Goal: Information Seeking & Learning: Learn about a topic

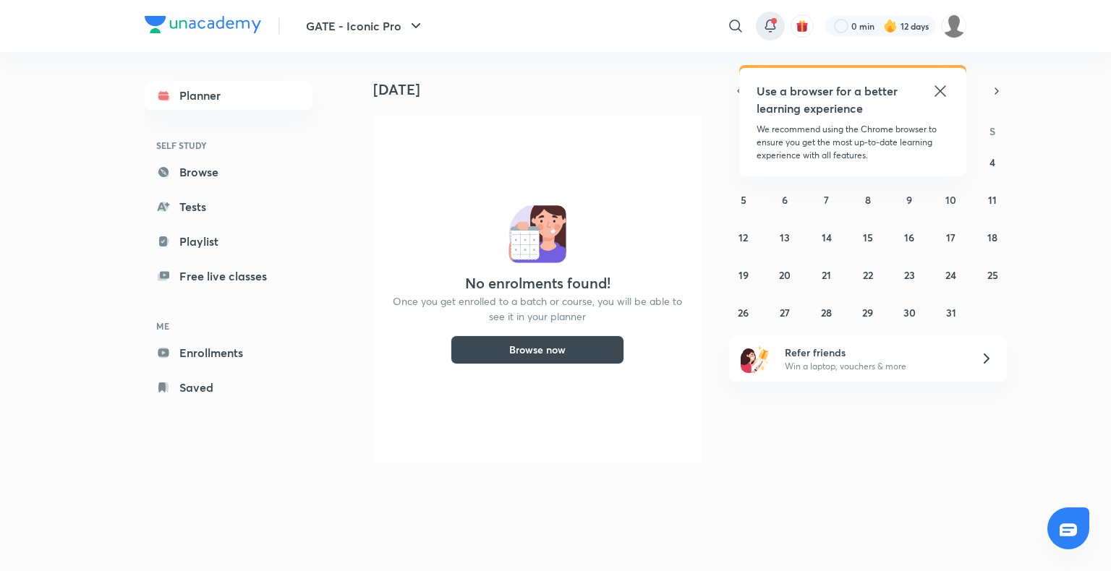
click at [771, 20] on span at bounding box center [774, 21] width 6 height 6
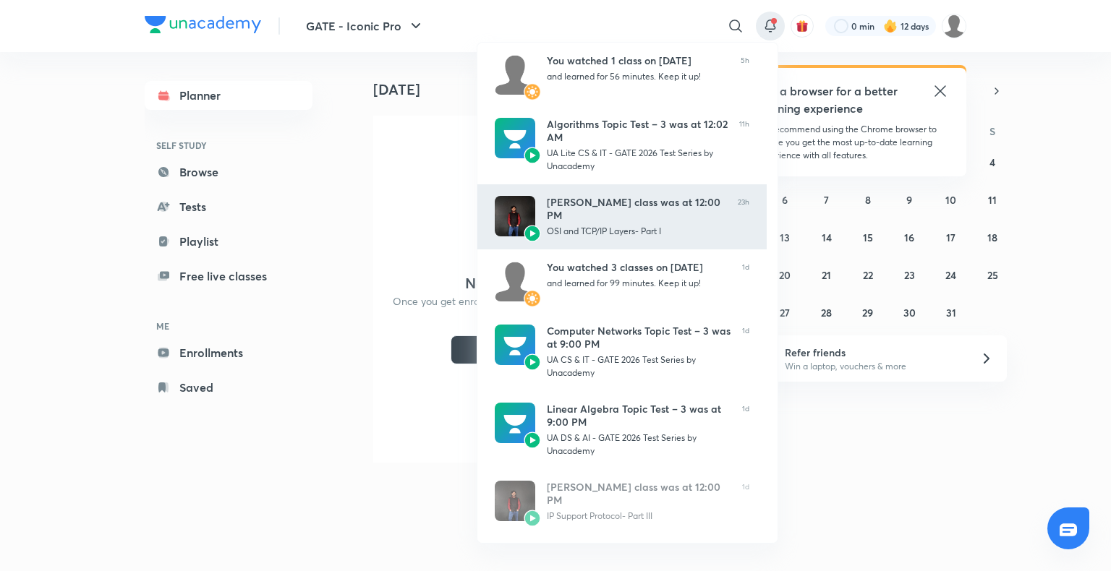
click at [583, 205] on div "Ankit Kumar’s class was at 12:00 PM" at bounding box center [636, 209] width 179 height 26
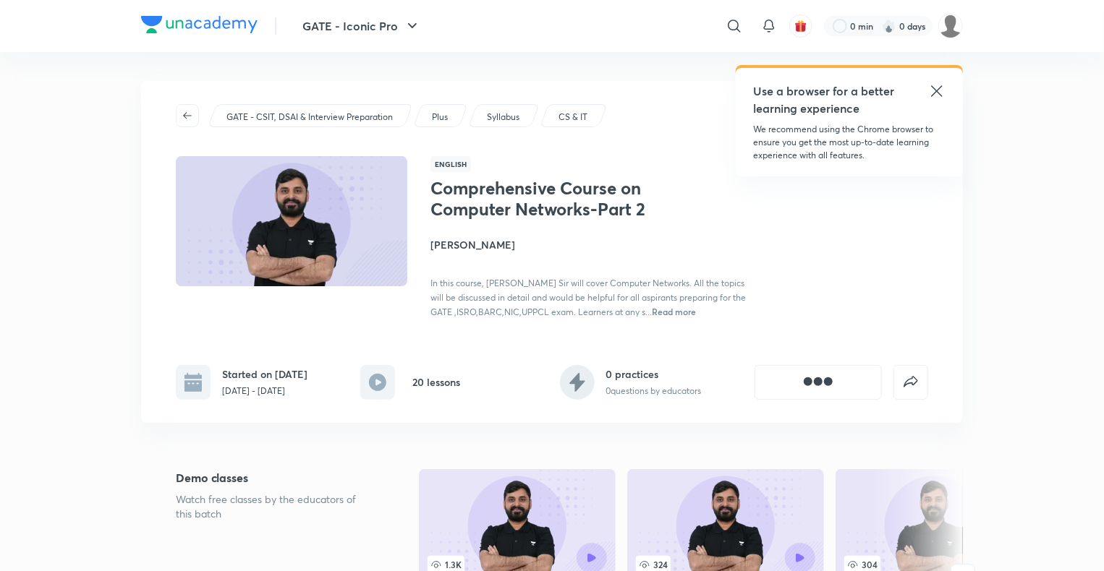
click at [194, 111] on span "button" at bounding box center [187, 116] width 22 height 12
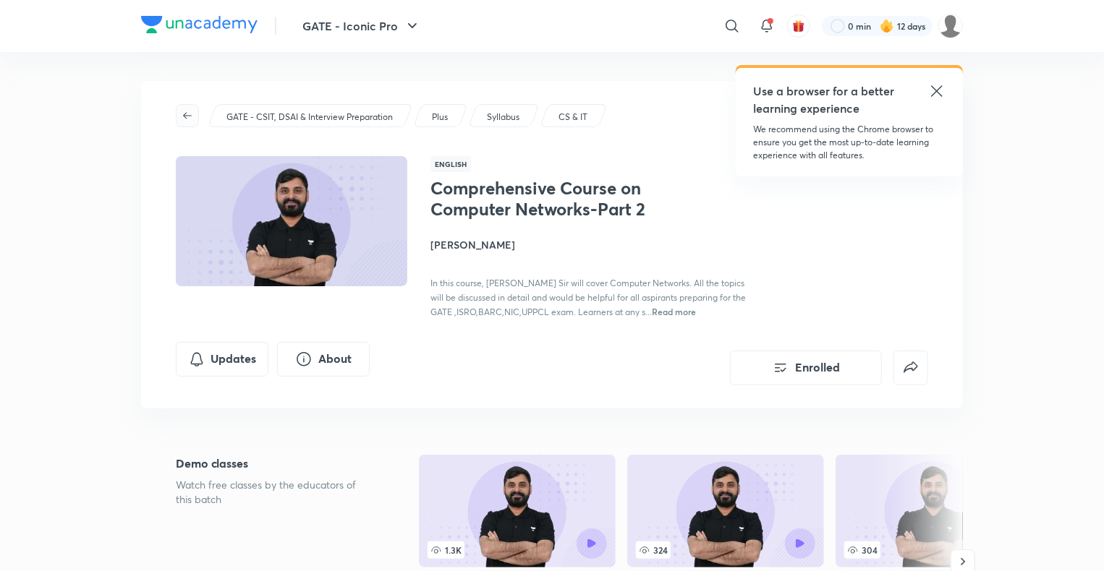
click at [191, 116] on icon "button" at bounding box center [187, 115] width 9 height 7
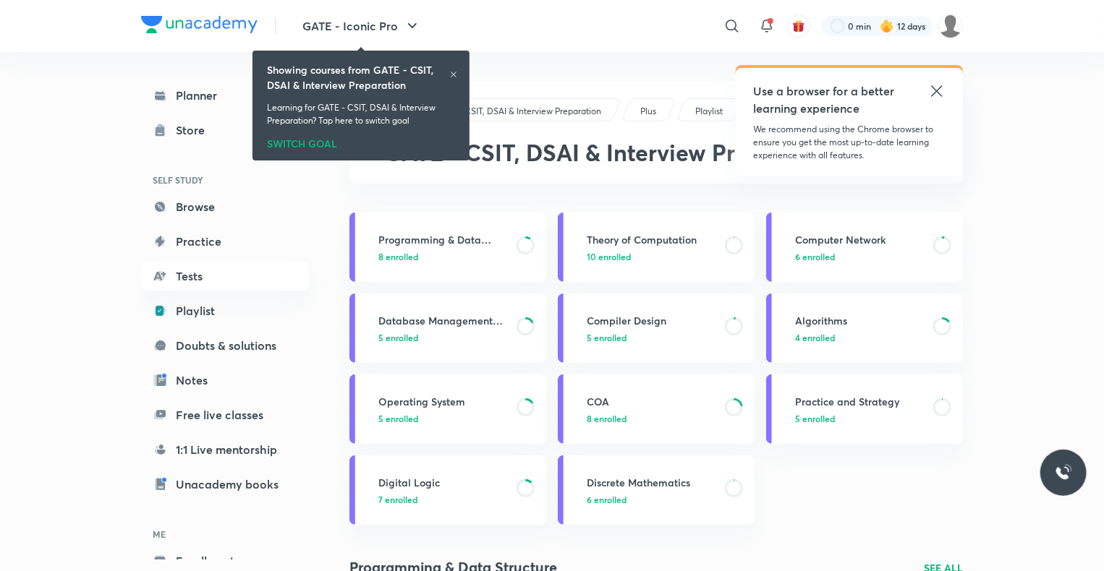
click at [451, 80] on div at bounding box center [453, 76] width 9 height 12
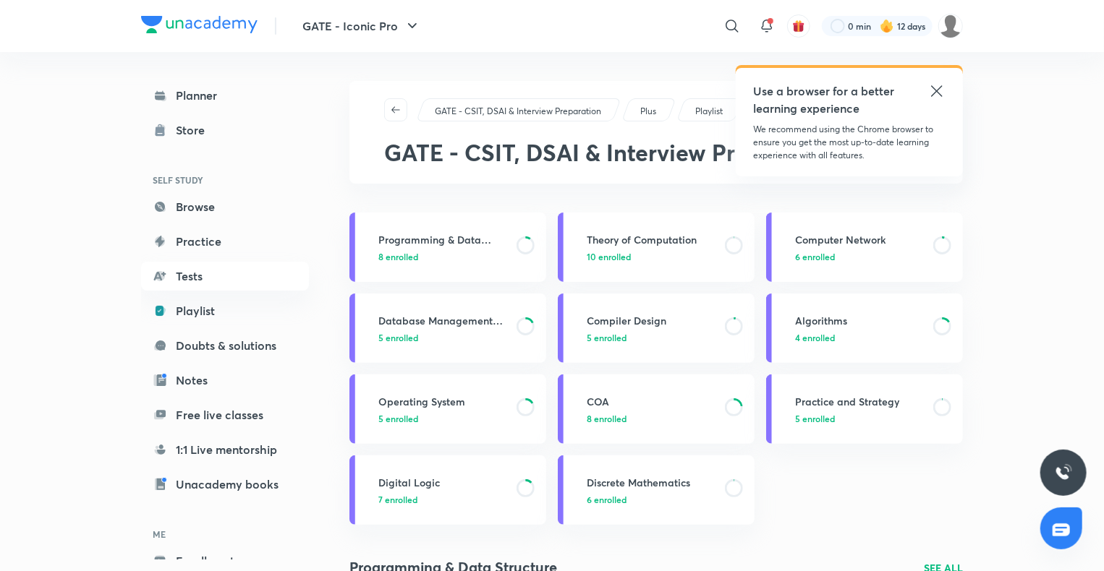
click at [937, 88] on icon at bounding box center [936, 90] width 17 height 17
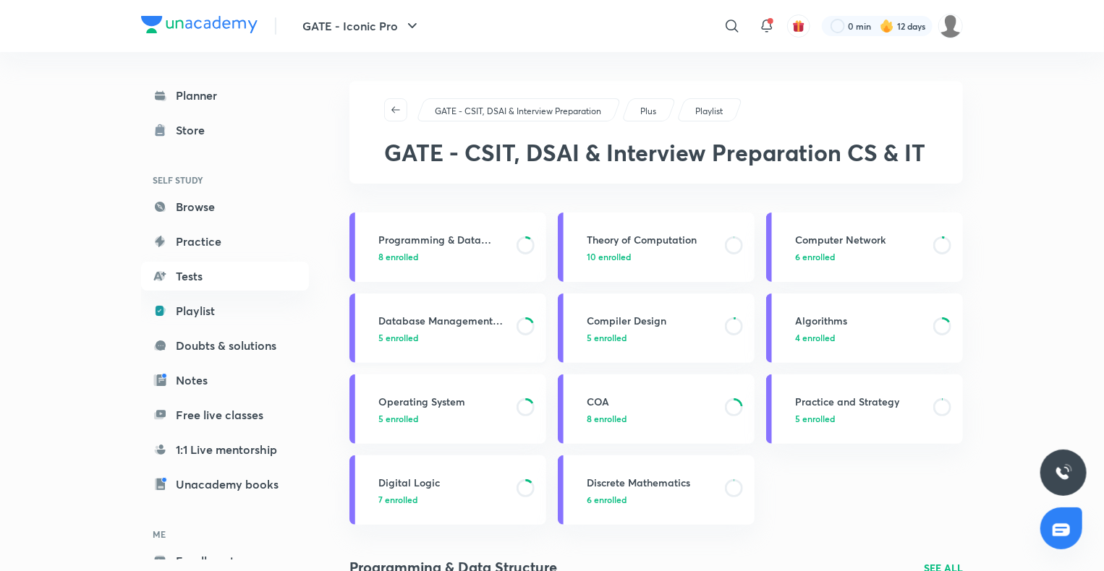
click at [487, 320] on h3 "Database Management System" at bounding box center [442, 320] width 129 height 15
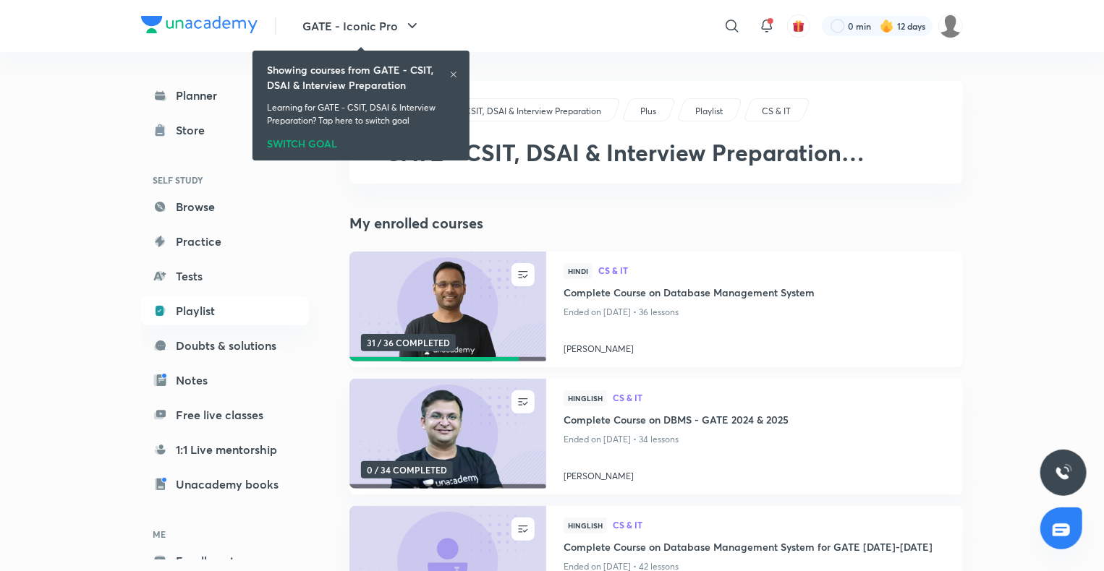
click at [631, 288] on h4 "Complete Course on Database Management System" at bounding box center [754, 294] width 382 height 18
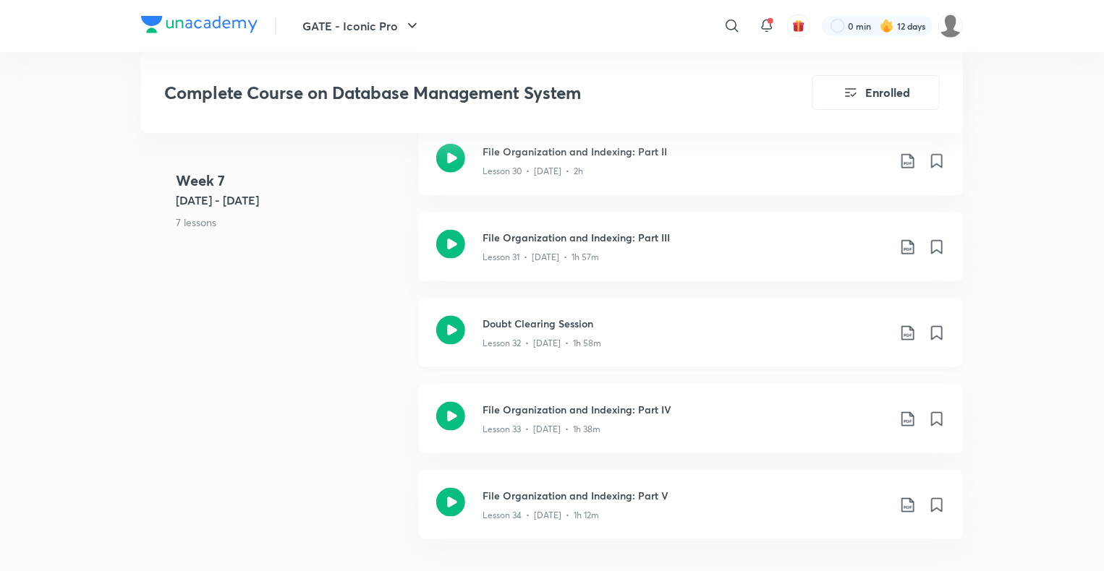
scroll to position [3592, 0]
click at [553, 331] on h3 "Doubt Clearing Session" at bounding box center [684, 325] width 405 height 15
